Goal: Task Accomplishment & Management: Manage account settings

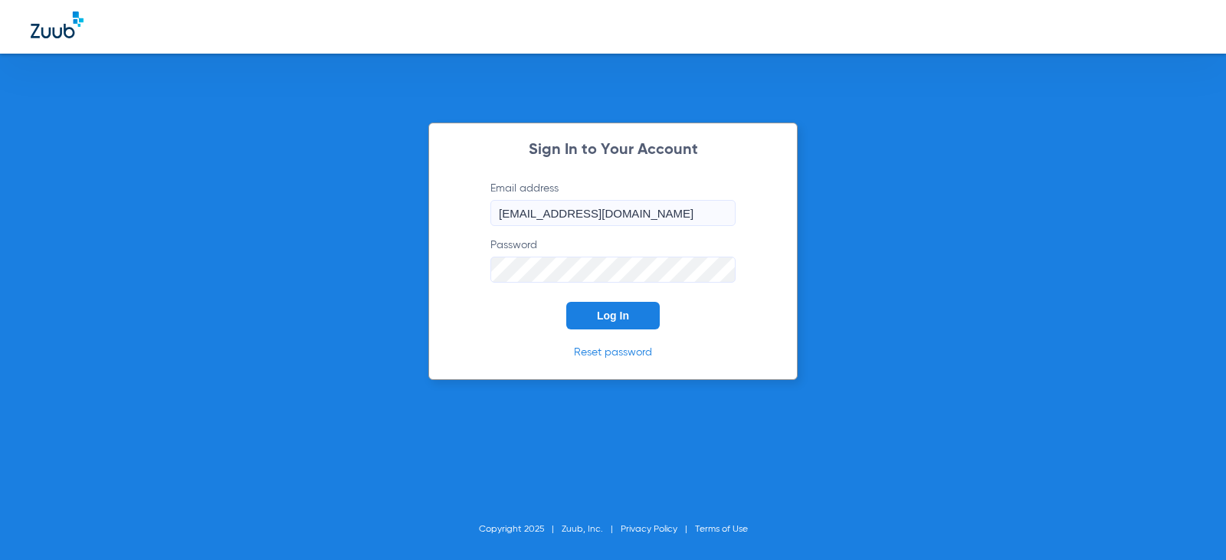
click at [589, 303] on button "Log In" at bounding box center [613, 316] width 94 height 28
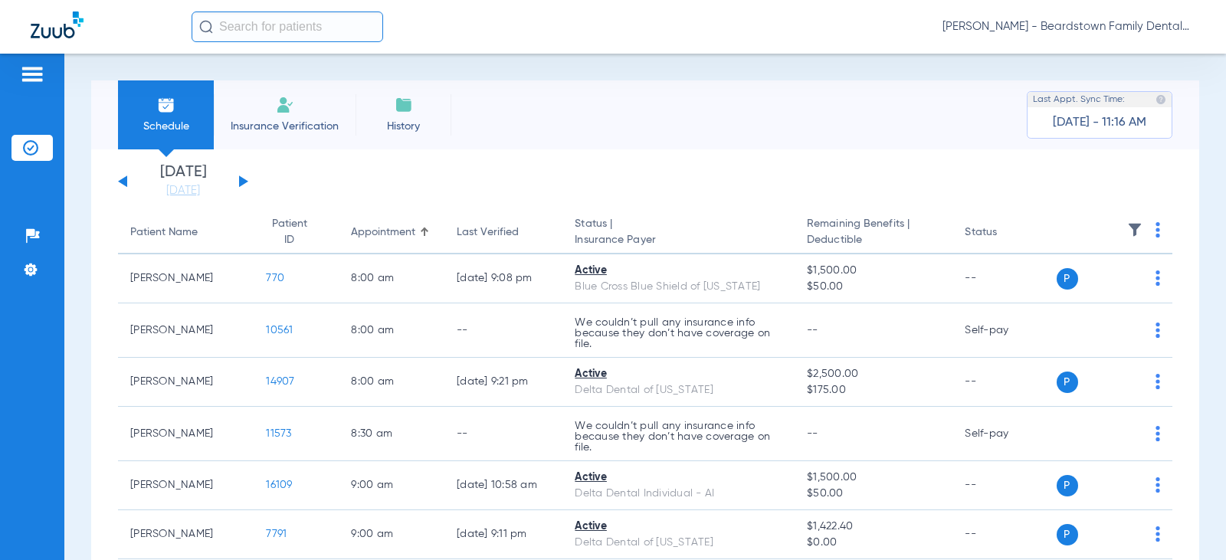
click at [255, 35] on input "text" at bounding box center [288, 26] width 192 height 31
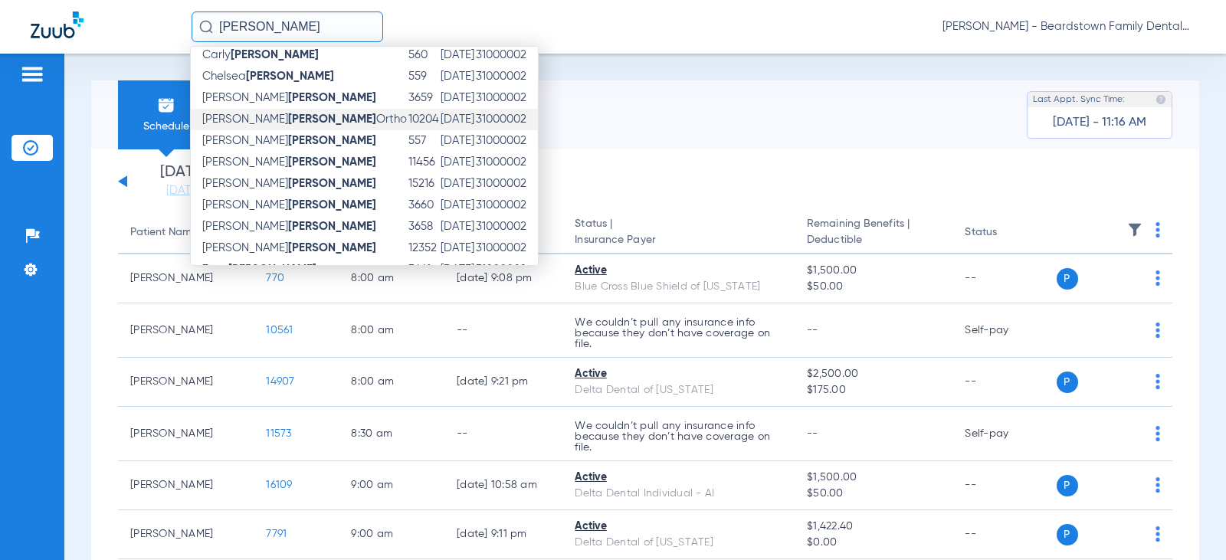
scroll to position [93, 0]
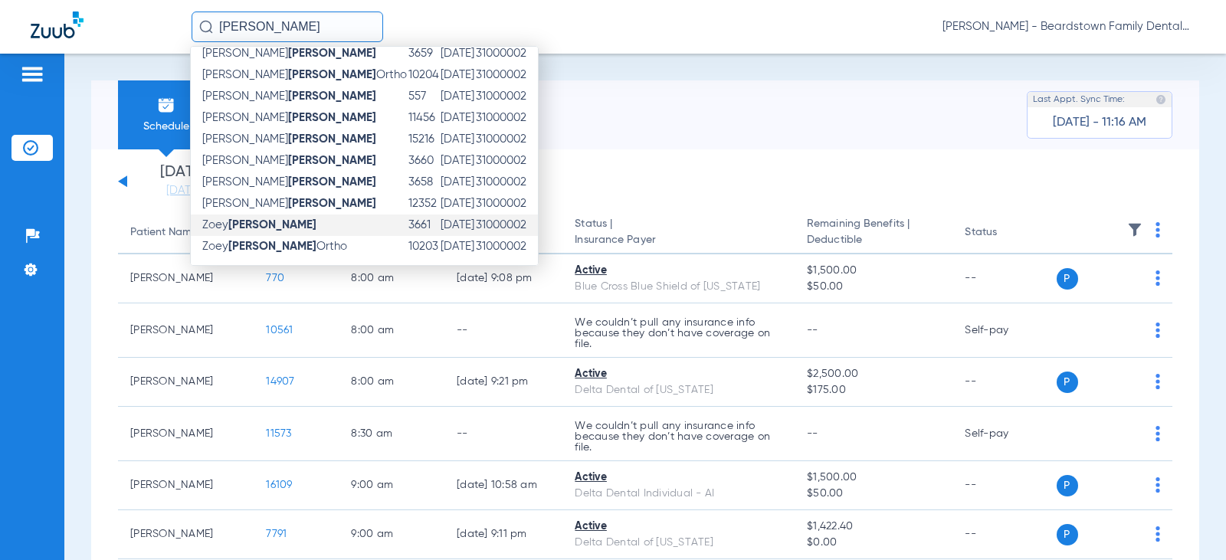
type input "[PERSON_NAME]"
click at [286, 227] on td "[PERSON_NAME]" at bounding box center [299, 225] width 217 height 21
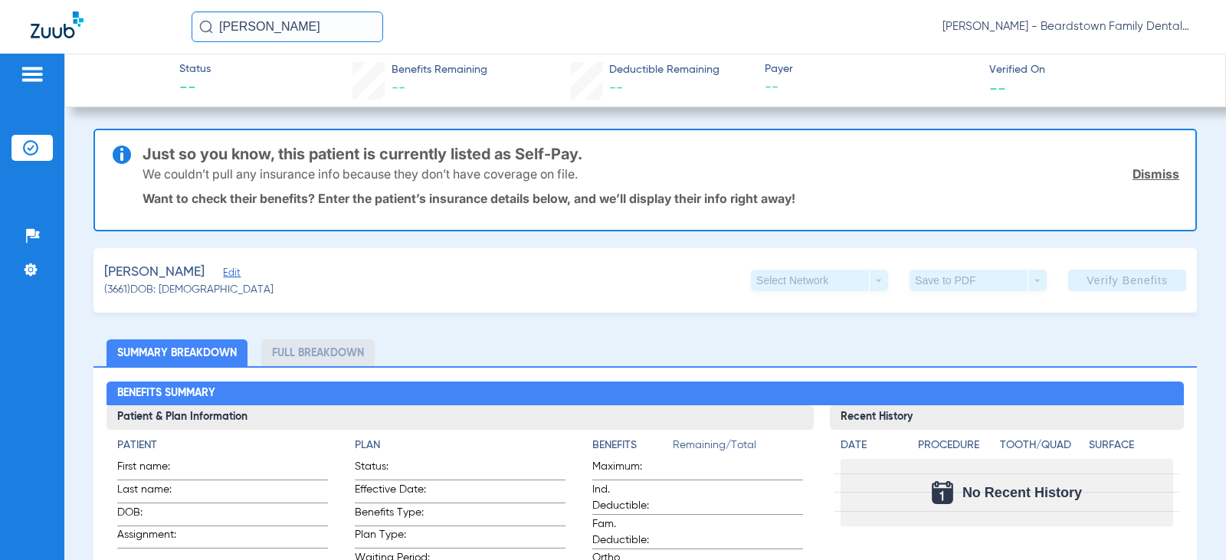
click at [287, 25] on input "[PERSON_NAME]" at bounding box center [288, 26] width 192 height 31
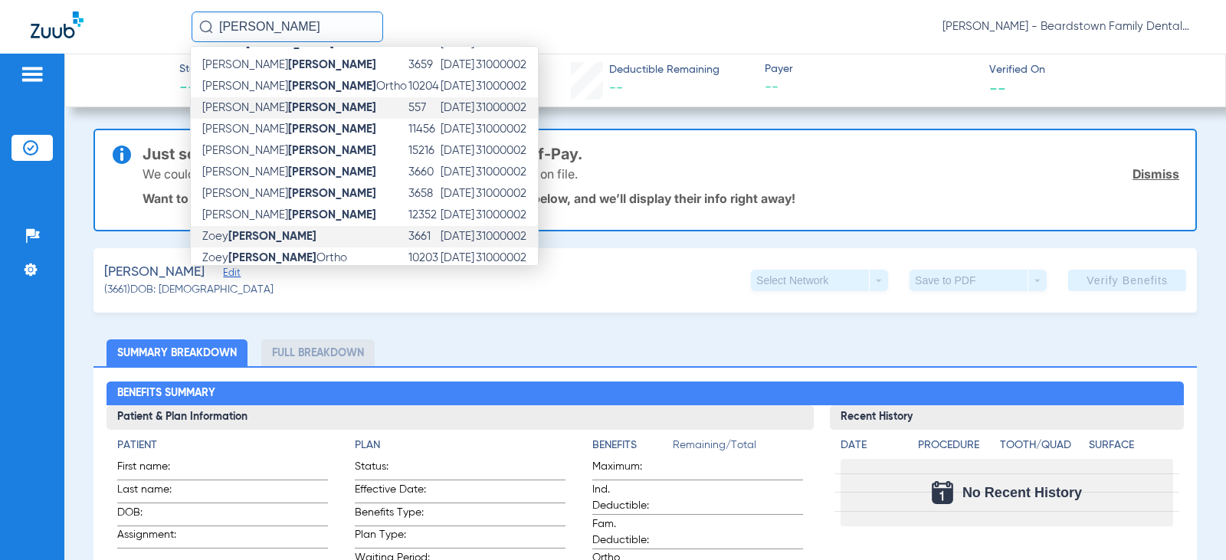
scroll to position [93, 0]
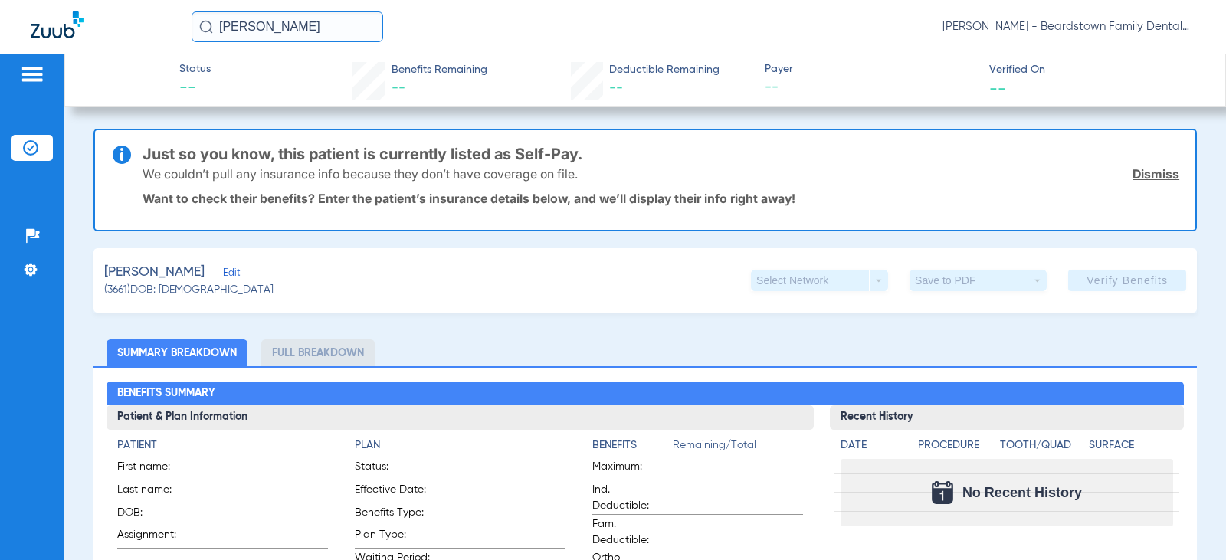
click at [178, 473] on span "First name:" at bounding box center [154, 469] width 75 height 21
click at [223, 274] on span "Edit" at bounding box center [230, 274] width 14 height 15
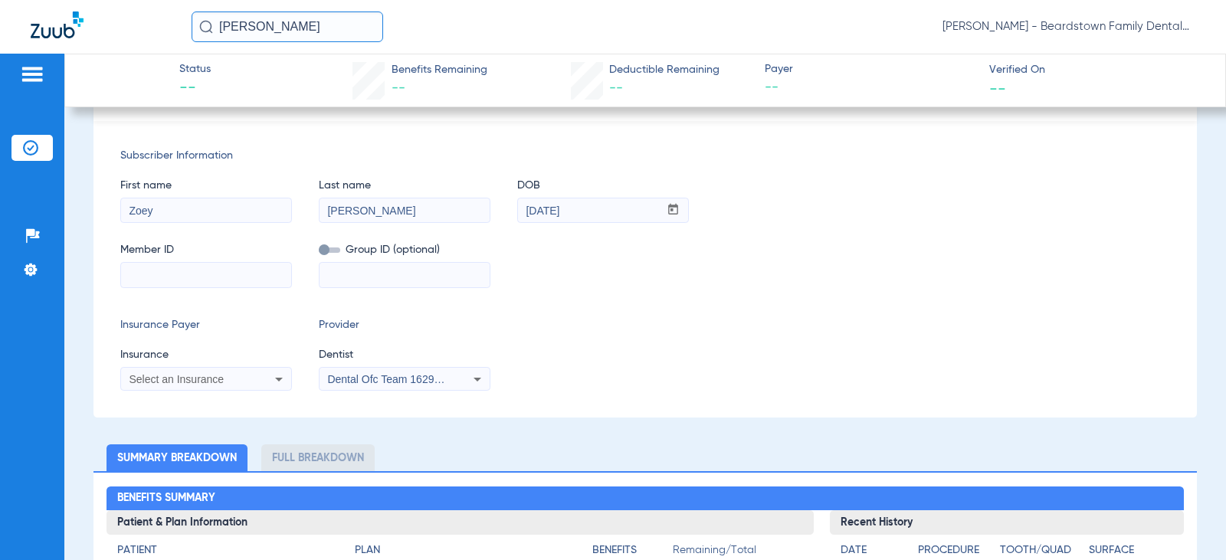
scroll to position [230, 0]
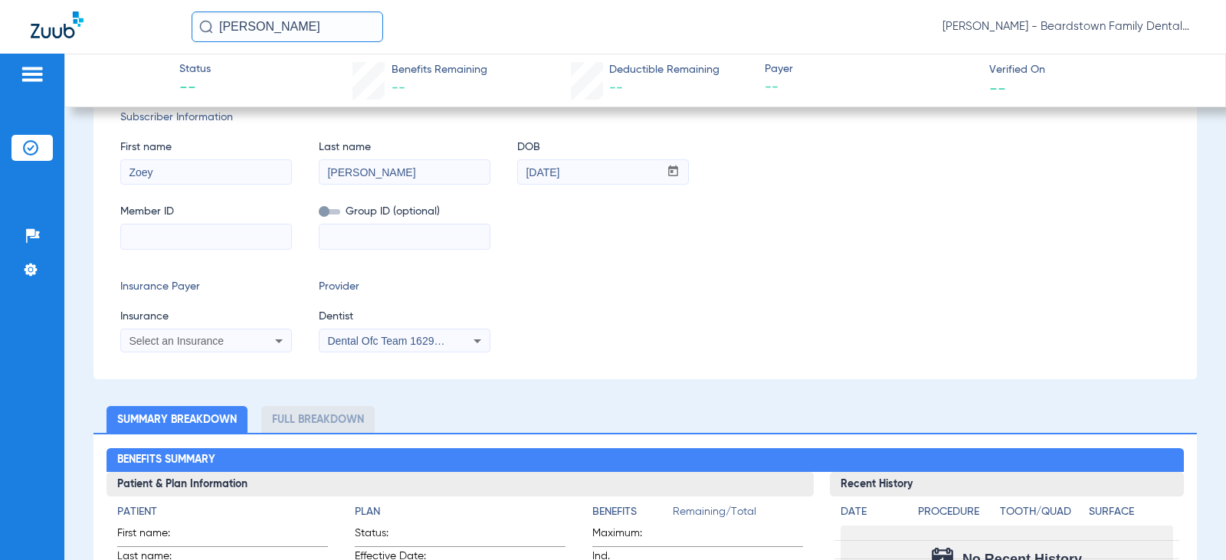
click at [203, 236] on input at bounding box center [206, 237] width 170 height 25
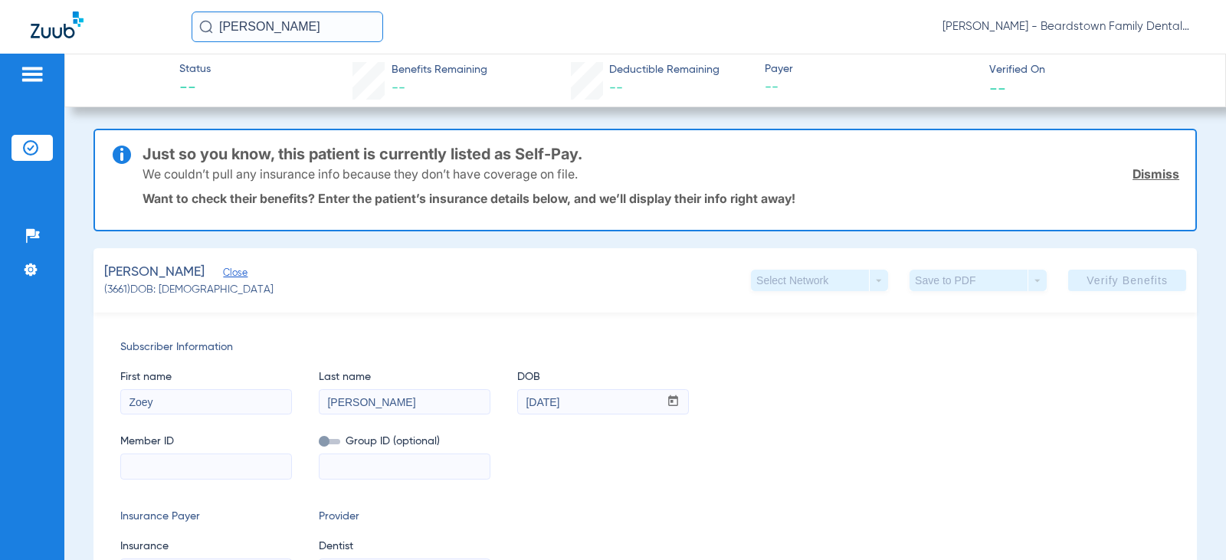
click at [231, 272] on span "Close" at bounding box center [230, 274] width 14 height 15
